Goal: Transaction & Acquisition: Download file/media

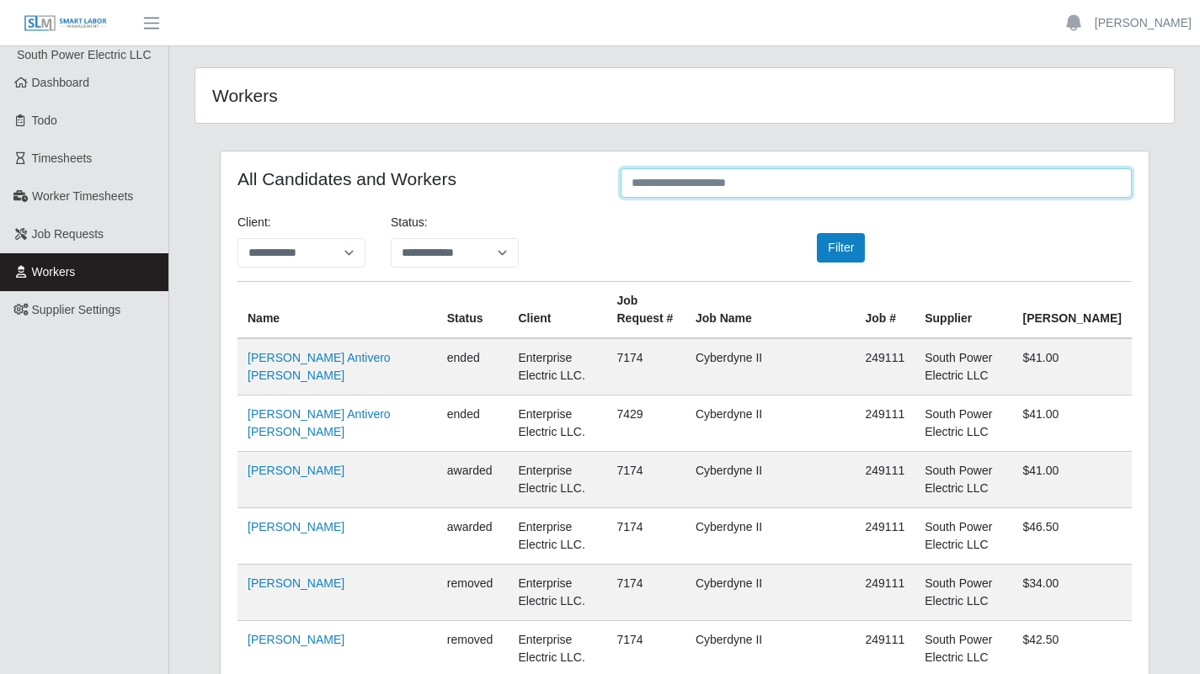
click at [706, 190] on input "text" at bounding box center [875, 182] width 511 height 29
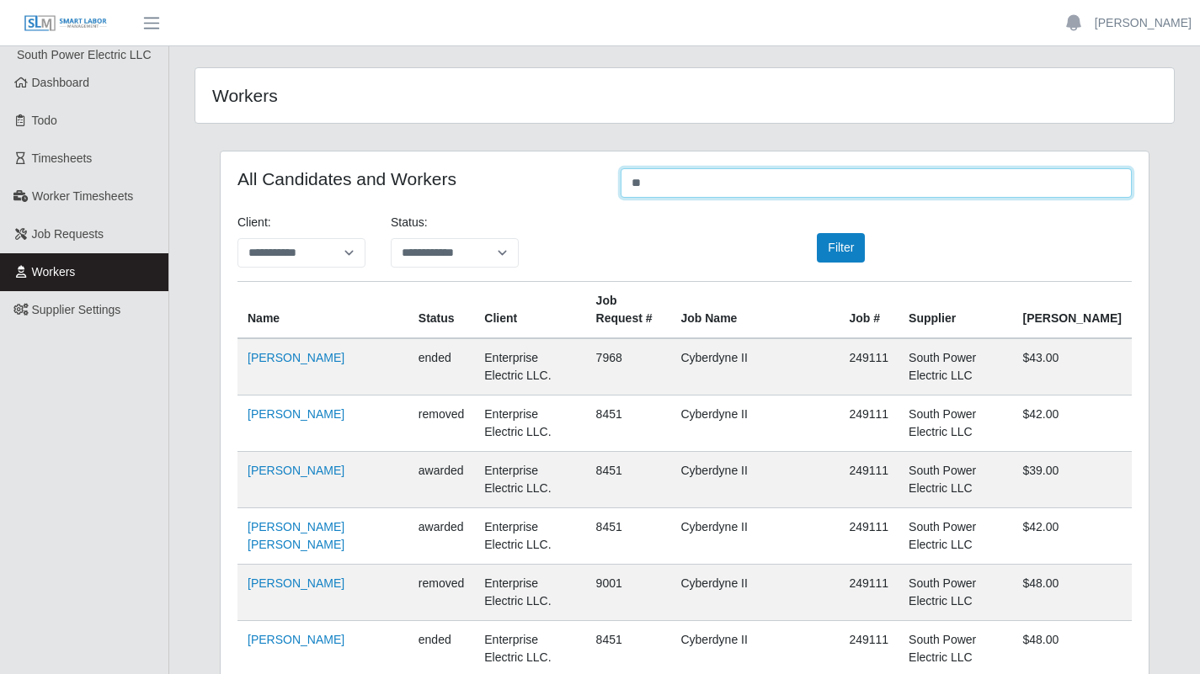
type input "*"
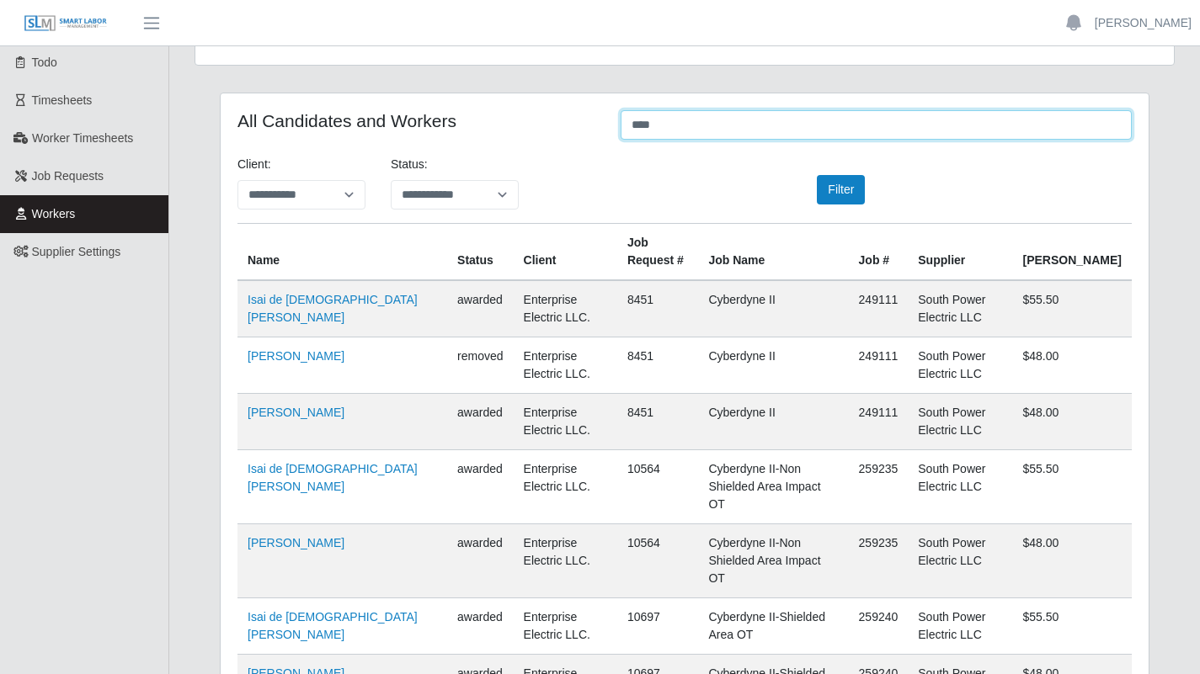
scroll to position [60, 0]
type input "****"
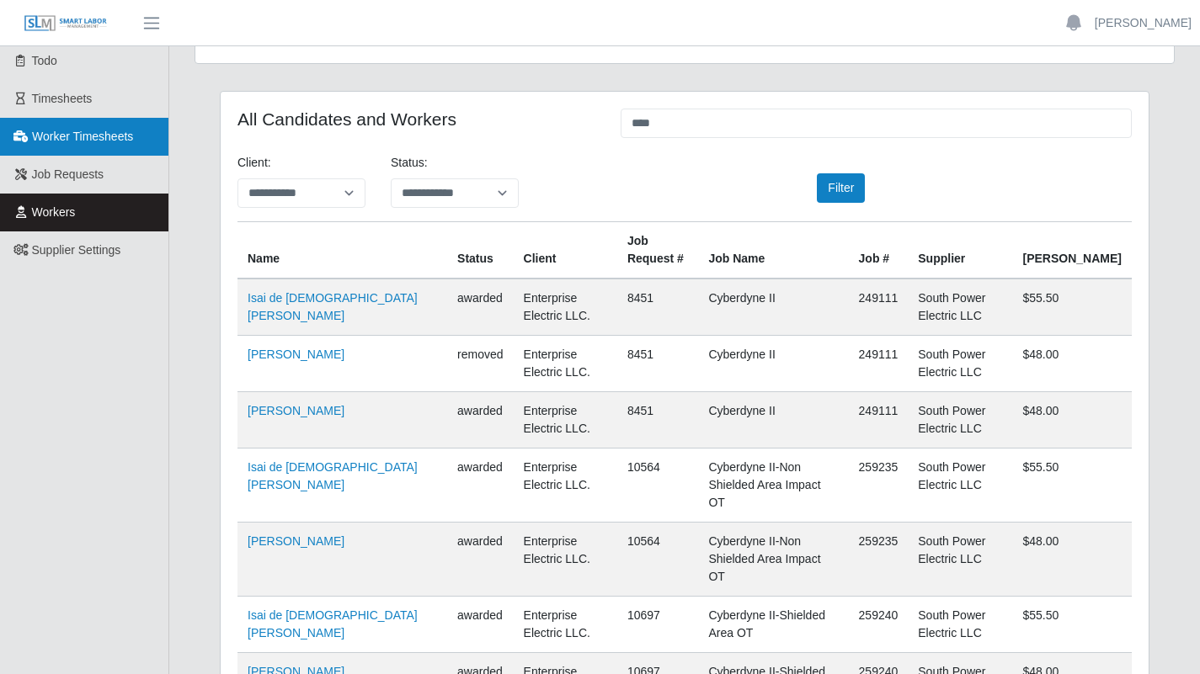
click at [129, 149] on link "Worker Timesheets" at bounding box center [84, 137] width 168 height 38
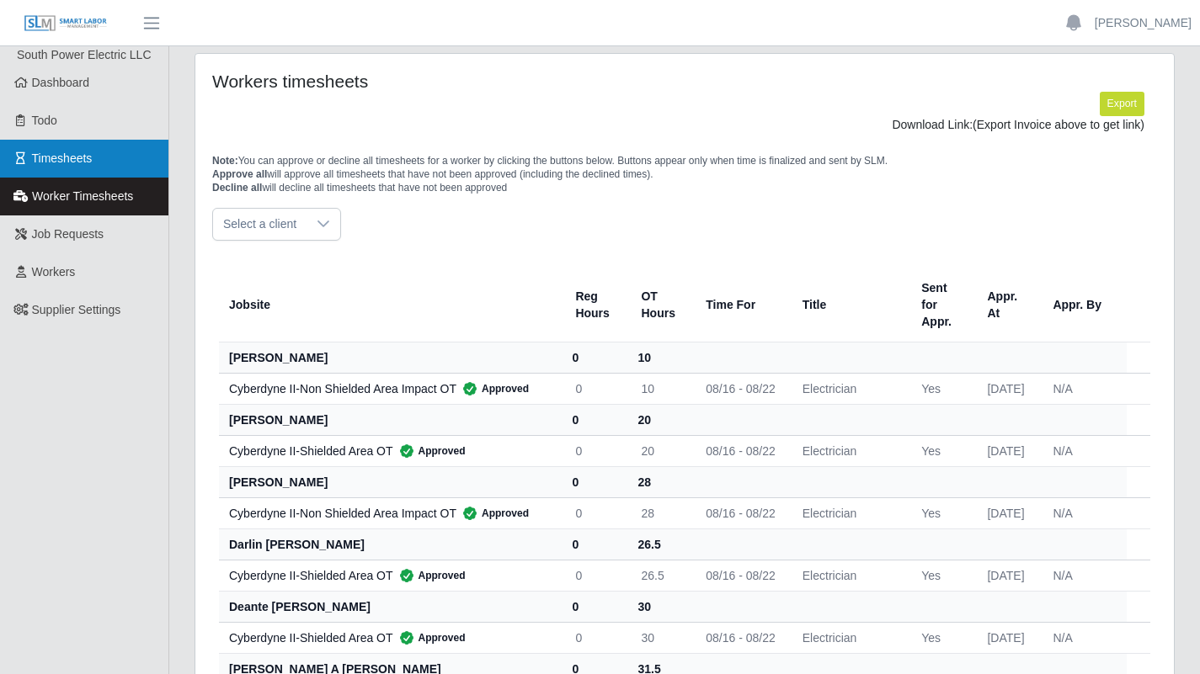
click at [99, 165] on link "Timesheets" at bounding box center [84, 159] width 168 height 38
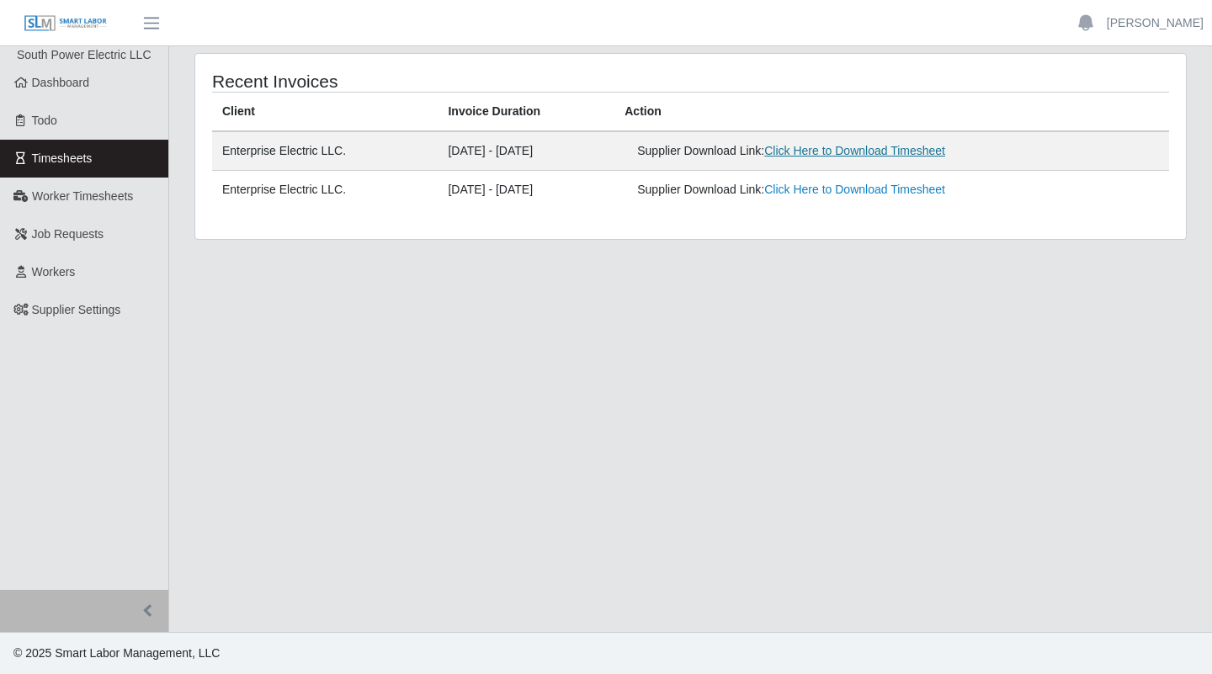
click at [844, 150] on link "Click Here to Download Timesheet" at bounding box center [854, 150] width 181 height 13
